Goal: Task Accomplishment & Management: Use online tool/utility

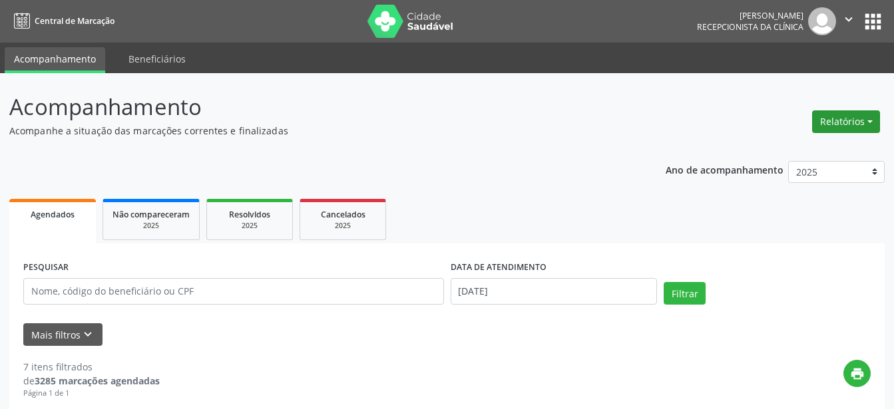
click at [824, 122] on button "Relatórios" at bounding box center [846, 121] width 68 height 23
click at [800, 153] on link "Agendamentos" at bounding box center [809, 150] width 143 height 19
select select "7"
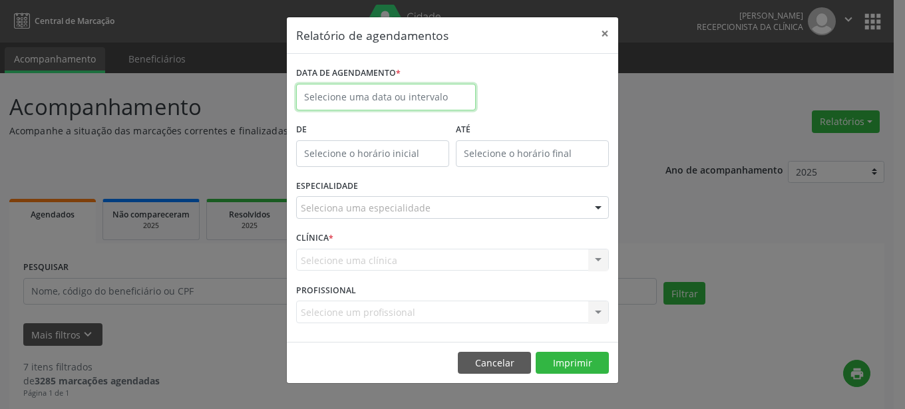
click at [411, 99] on input "text" at bounding box center [386, 97] width 180 height 27
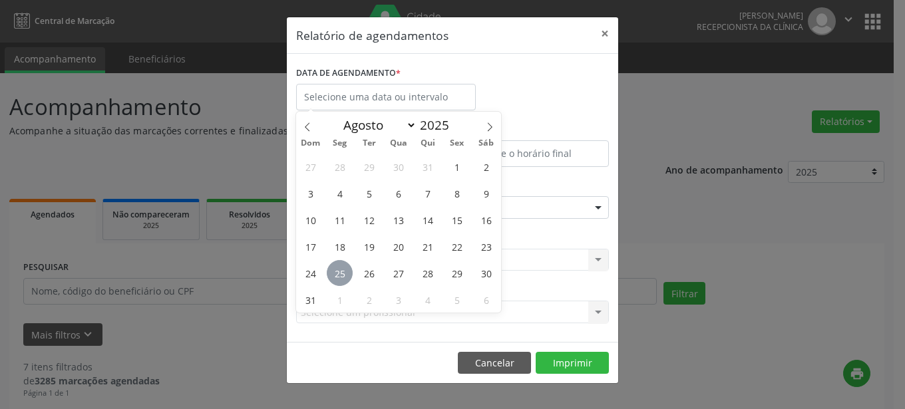
click at [341, 276] on span "25" at bounding box center [340, 273] width 26 height 26
type input "[DATE]"
click at [341, 276] on span "25" at bounding box center [340, 273] width 26 height 26
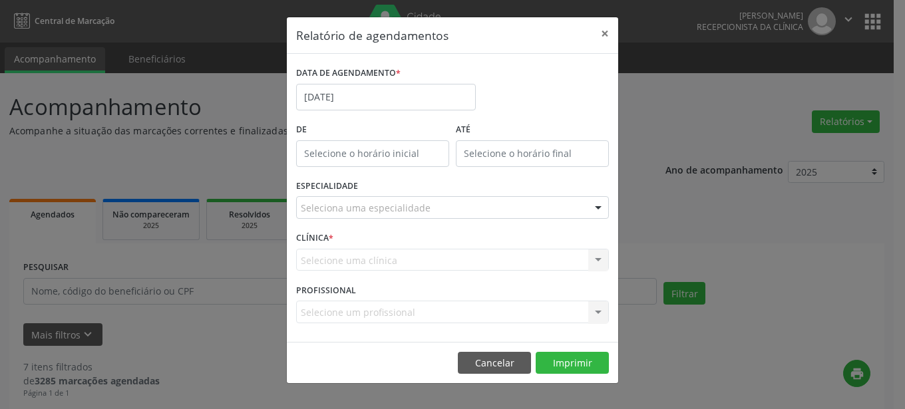
click at [439, 208] on div "Seleciona uma especialidade" at bounding box center [452, 207] width 313 height 23
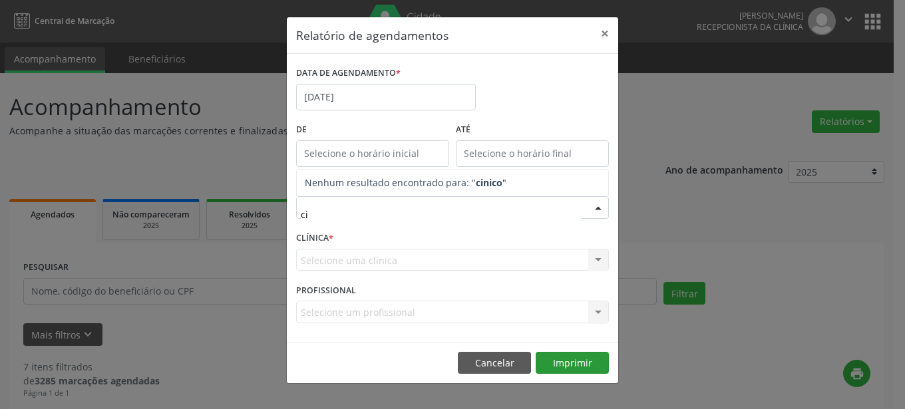
type input "c"
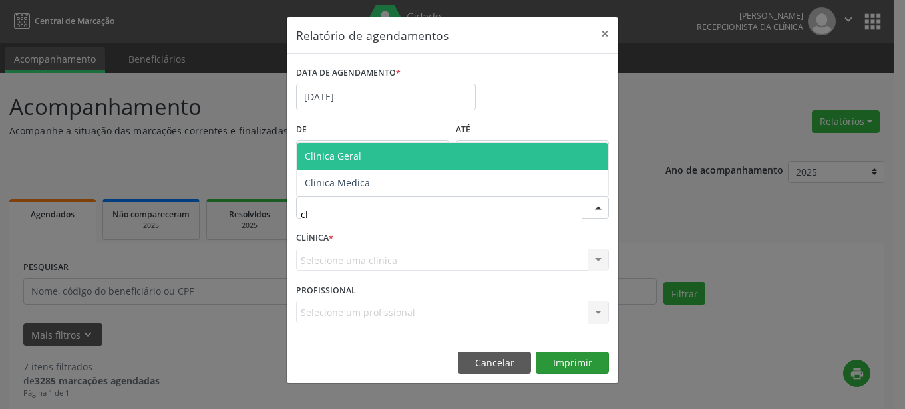
type input "cli"
click at [433, 164] on span "Clinica Geral" at bounding box center [453, 156] width 312 height 27
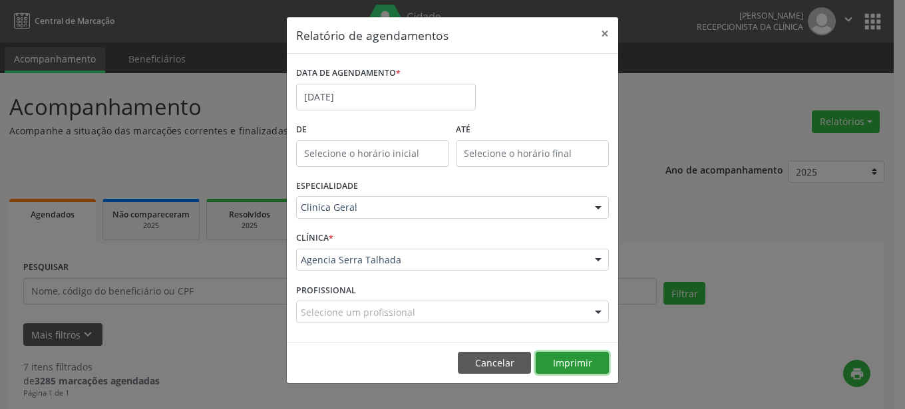
click at [602, 362] on button "Imprimir" at bounding box center [572, 363] width 73 height 23
click at [600, 37] on button "×" at bounding box center [605, 33] width 27 height 33
